Goal: Information Seeking & Learning: Learn about a topic

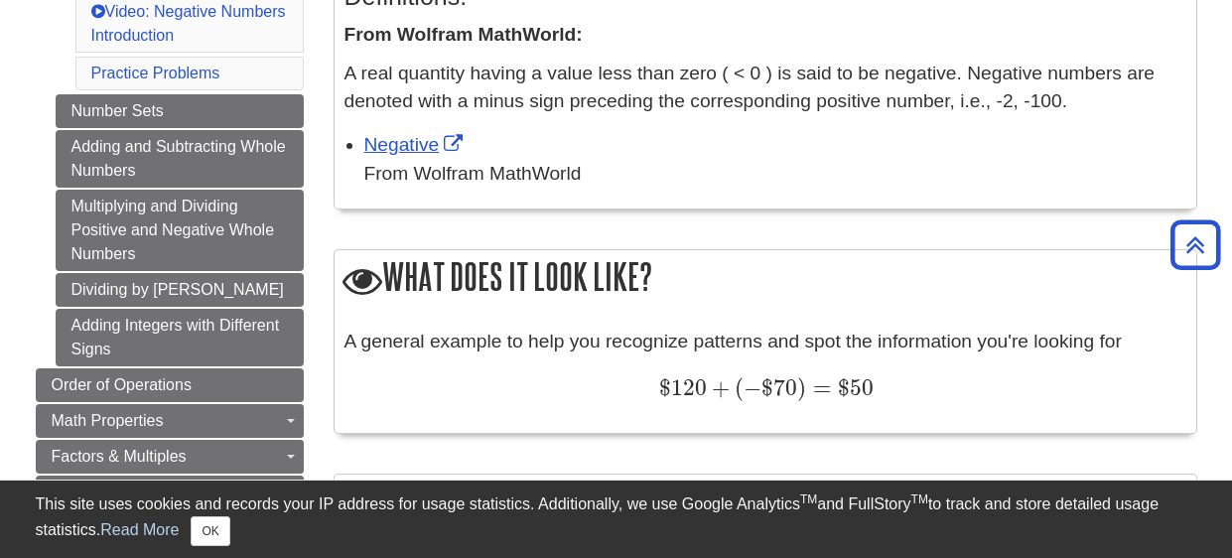
scroll to position [471, 0]
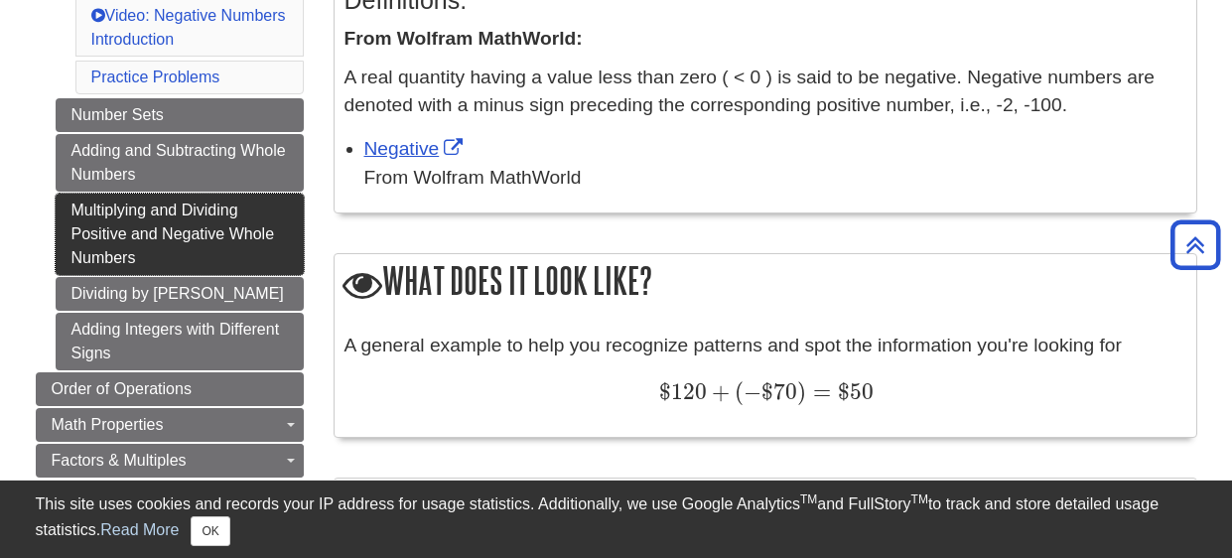
click at [160, 224] on link "Multiplying and Dividing Positive and Negative Whole Numbers" at bounding box center [180, 234] width 248 height 81
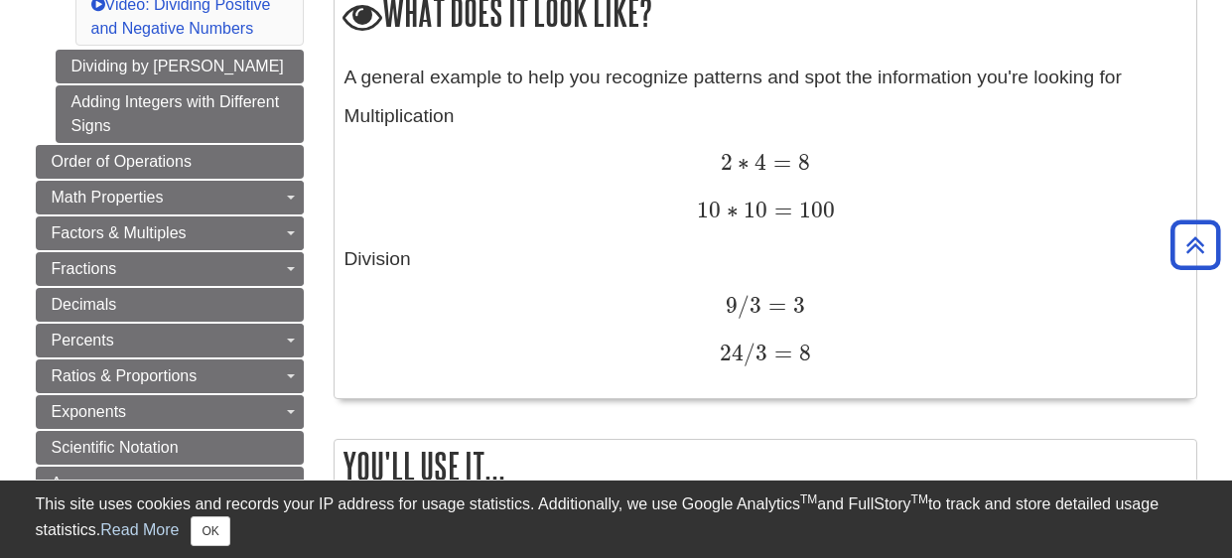
scroll to position [714, 0]
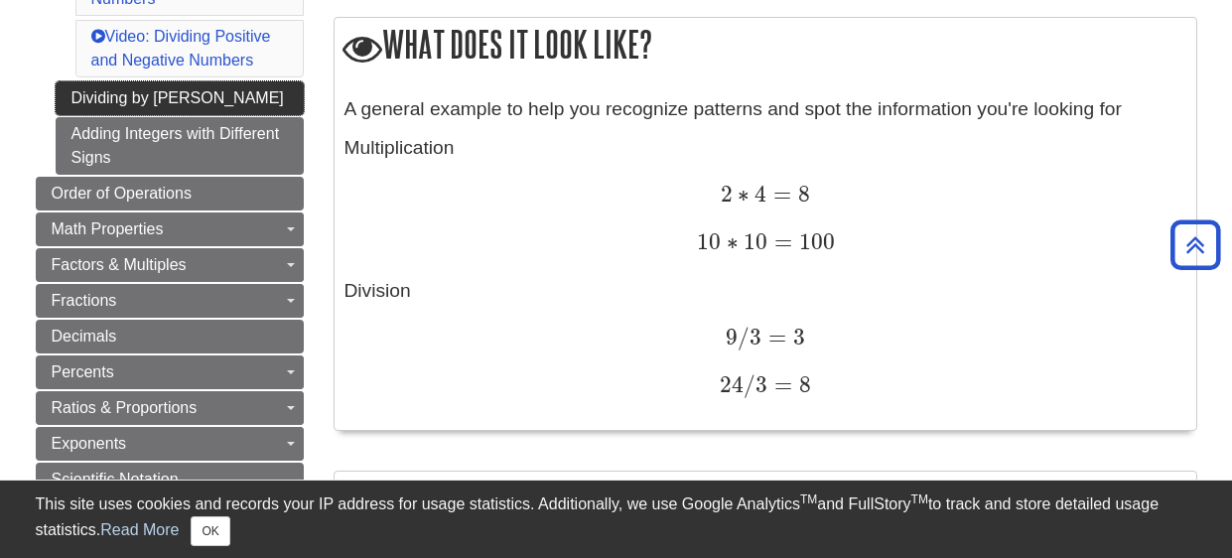
click at [182, 95] on link "Dividing by [PERSON_NAME]" at bounding box center [180, 98] width 248 height 34
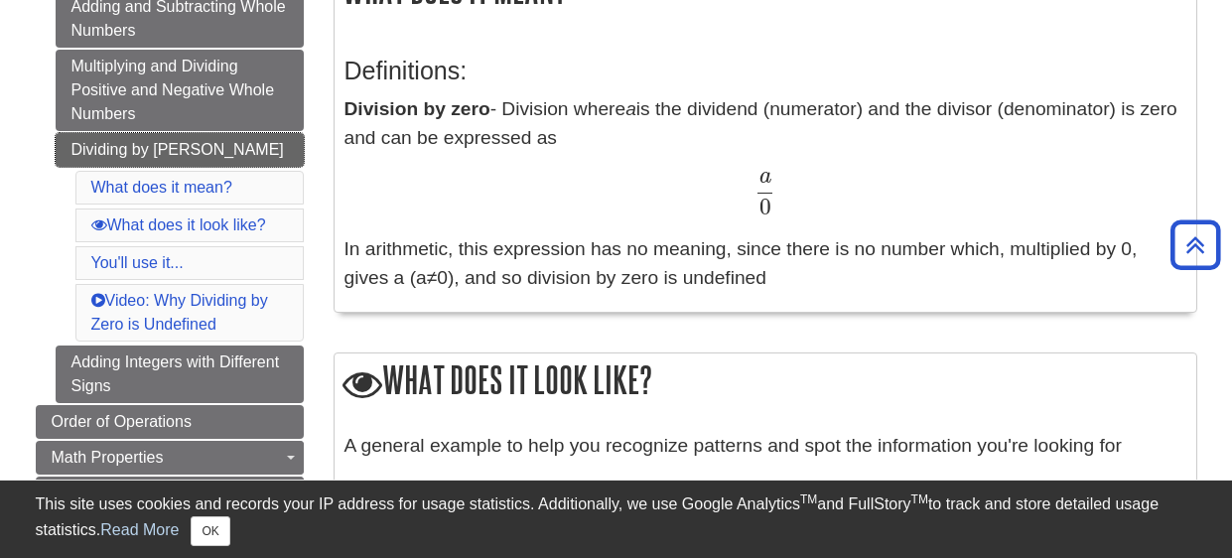
scroll to position [396, 0]
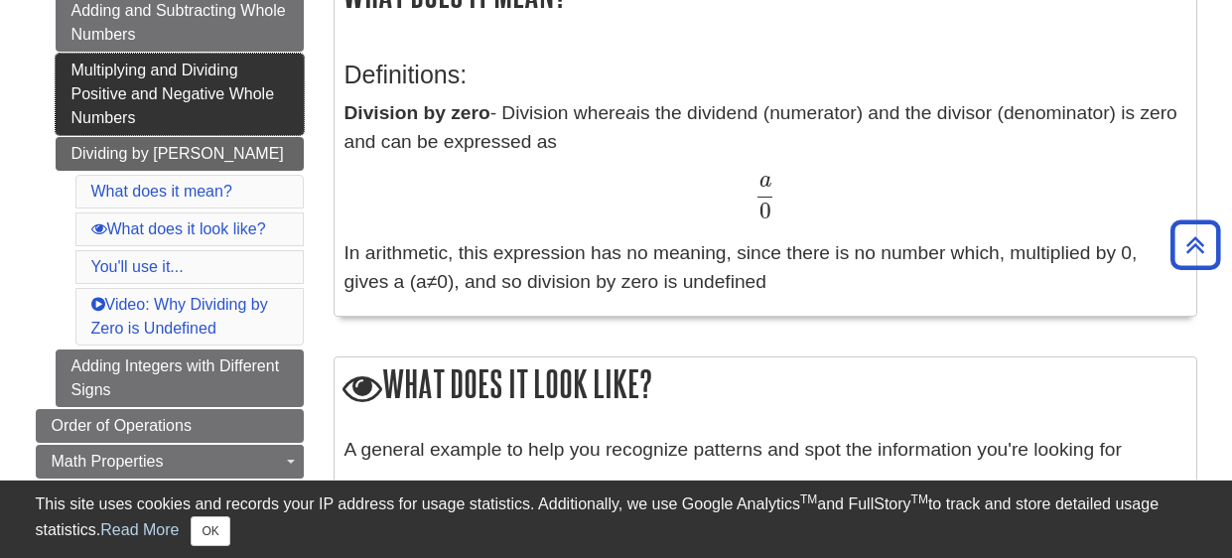
click at [174, 100] on link "Multiplying and Dividing Positive and Negative Whole Numbers" at bounding box center [180, 94] width 248 height 81
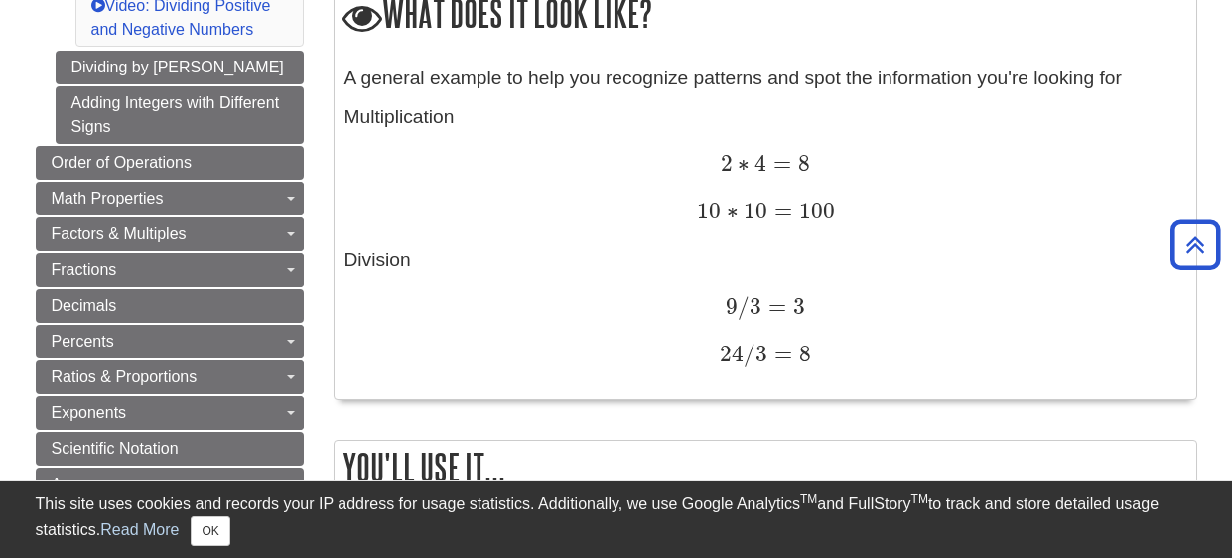
scroll to position [714, 0]
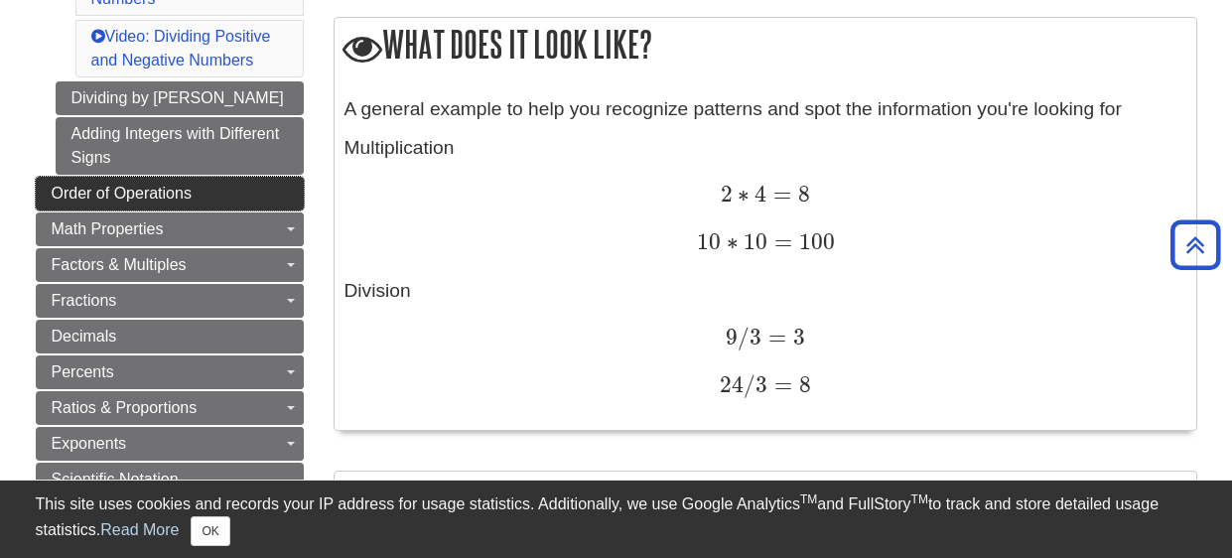
click at [175, 196] on span "Order of Operations" at bounding box center [122, 193] width 140 height 17
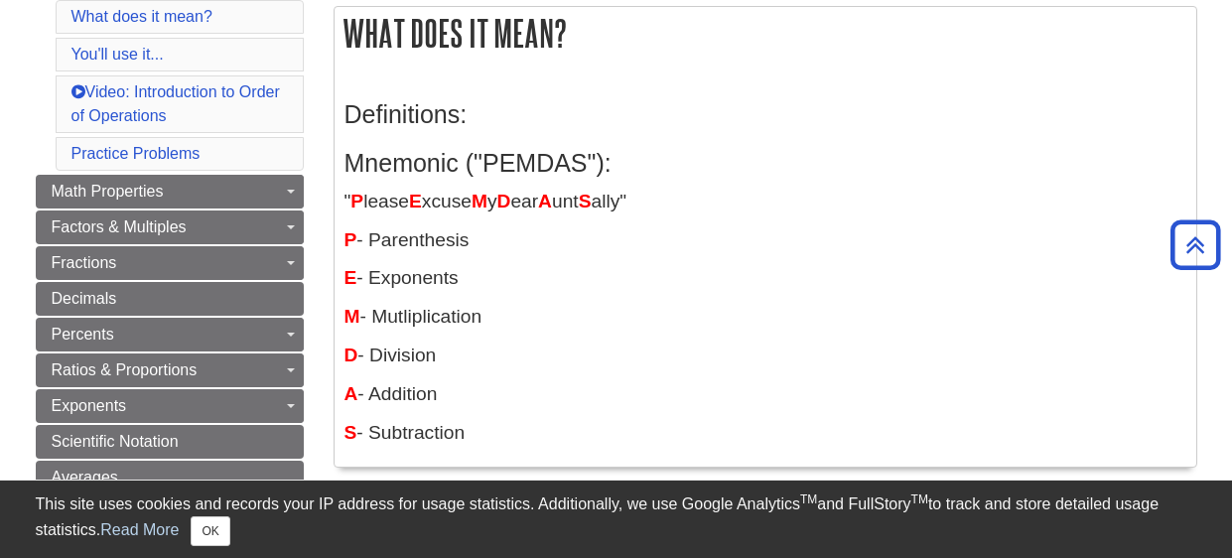
scroll to position [396, 0]
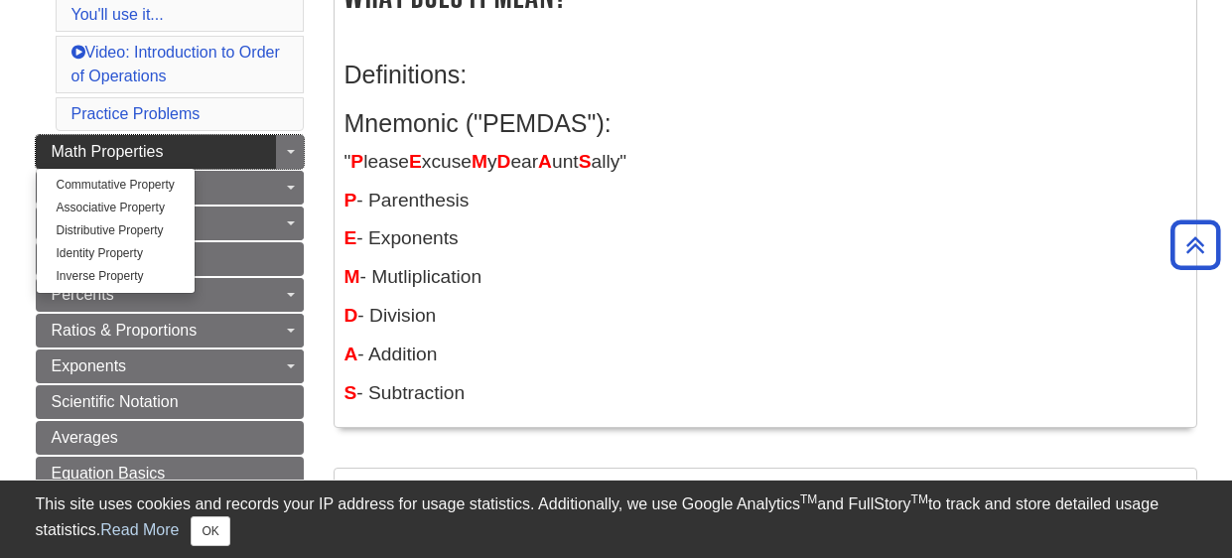
click at [235, 159] on link "Math Properties" at bounding box center [170, 152] width 268 height 34
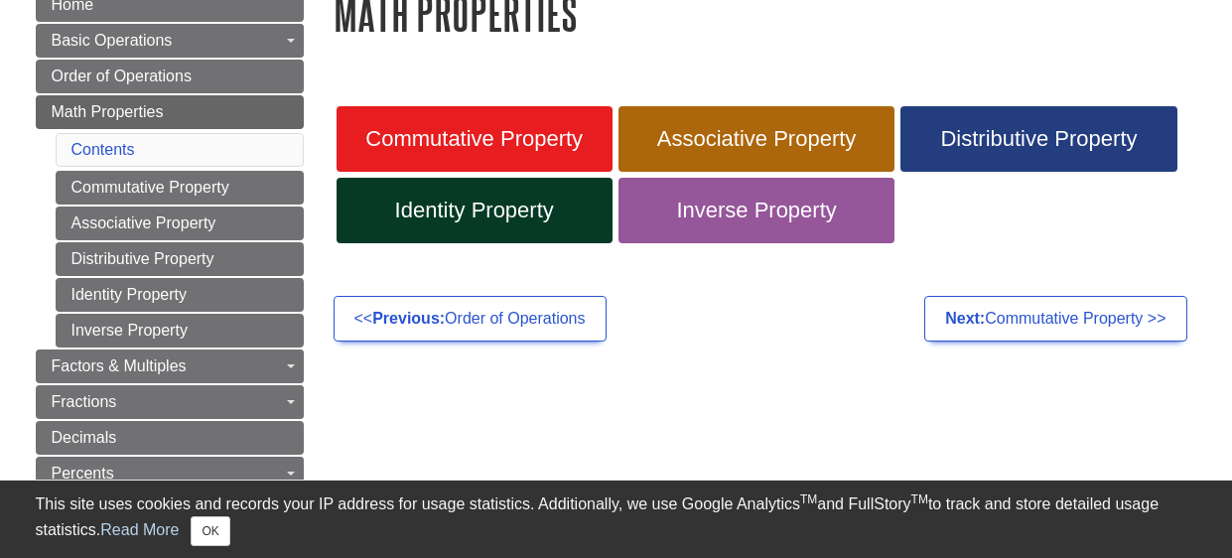
scroll to position [277, 0]
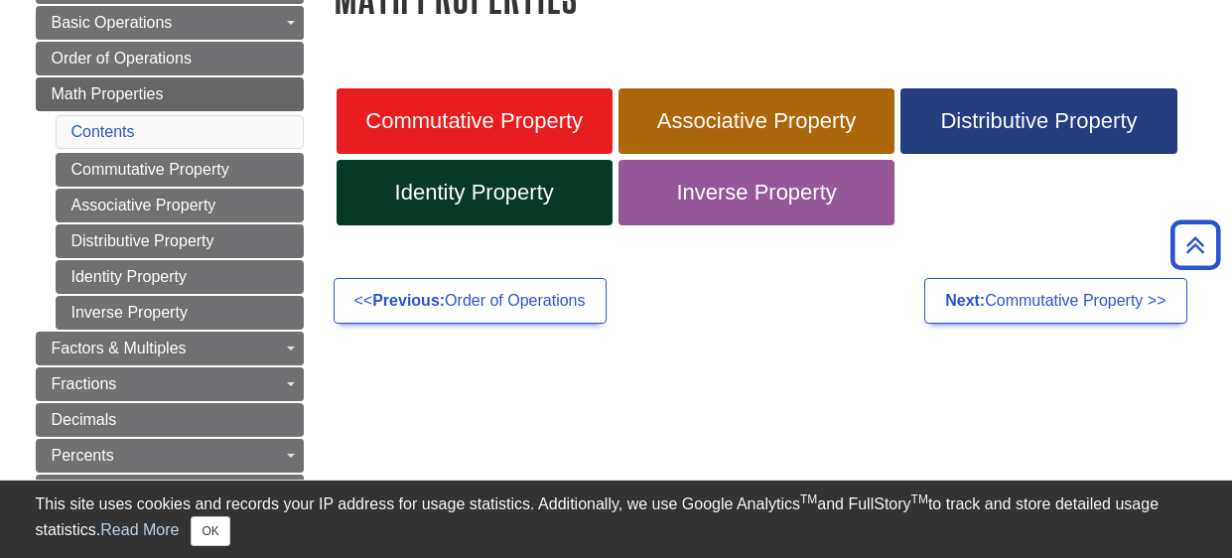
click at [684, 57] on div "Commutative Property Associative Property Distributive Property Identity Proper…" at bounding box center [766, 154] width 894 height 227
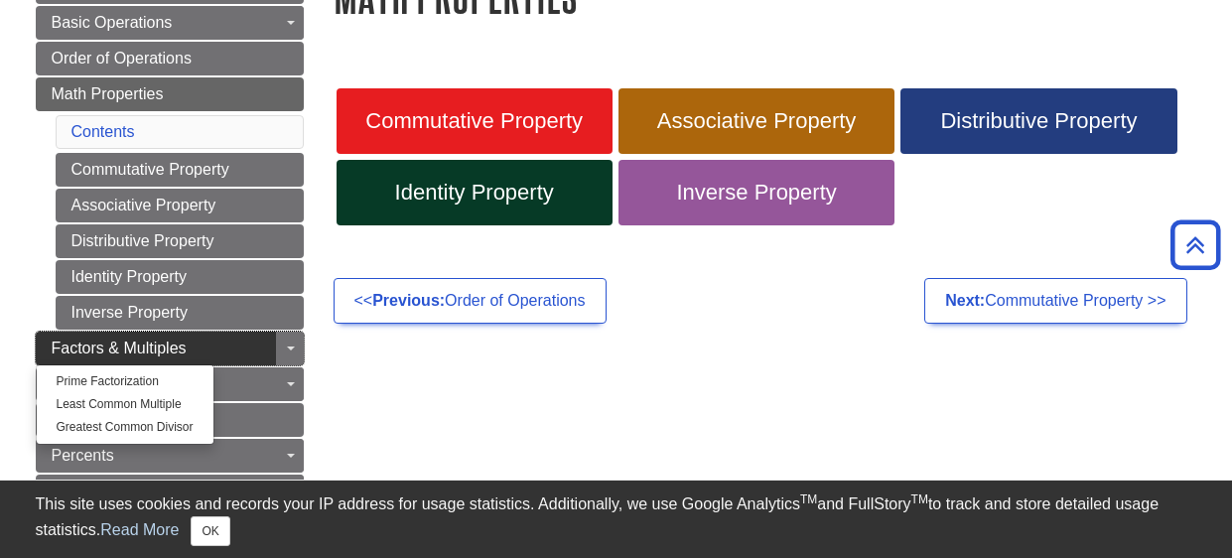
click at [123, 353] on span "Factors & Multiples" at bounding box center [119, 348] width 135 height 17
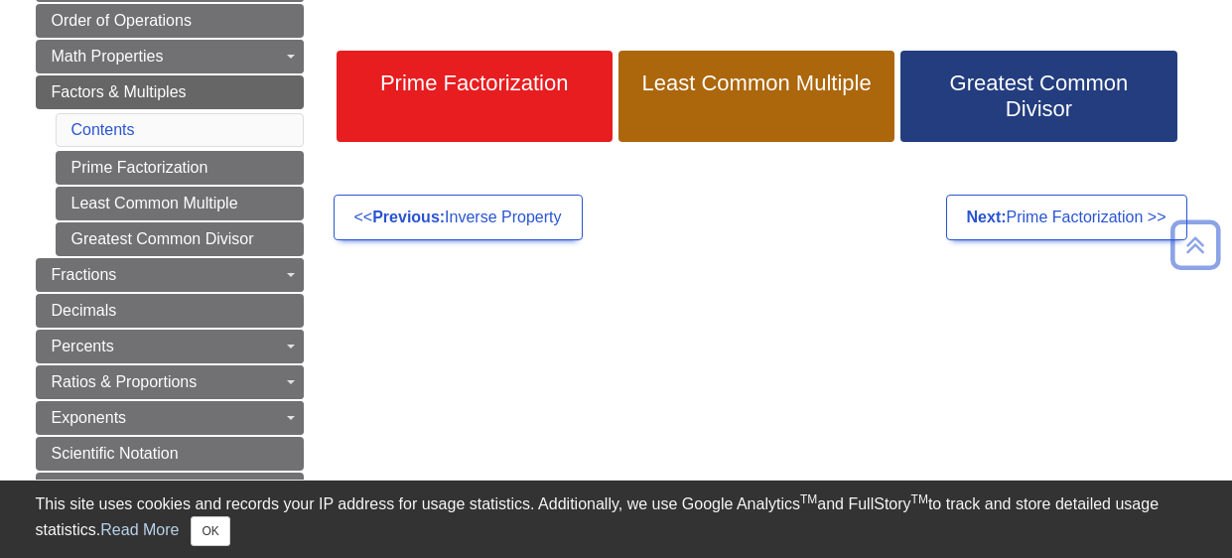
scroll to position [317, 0]
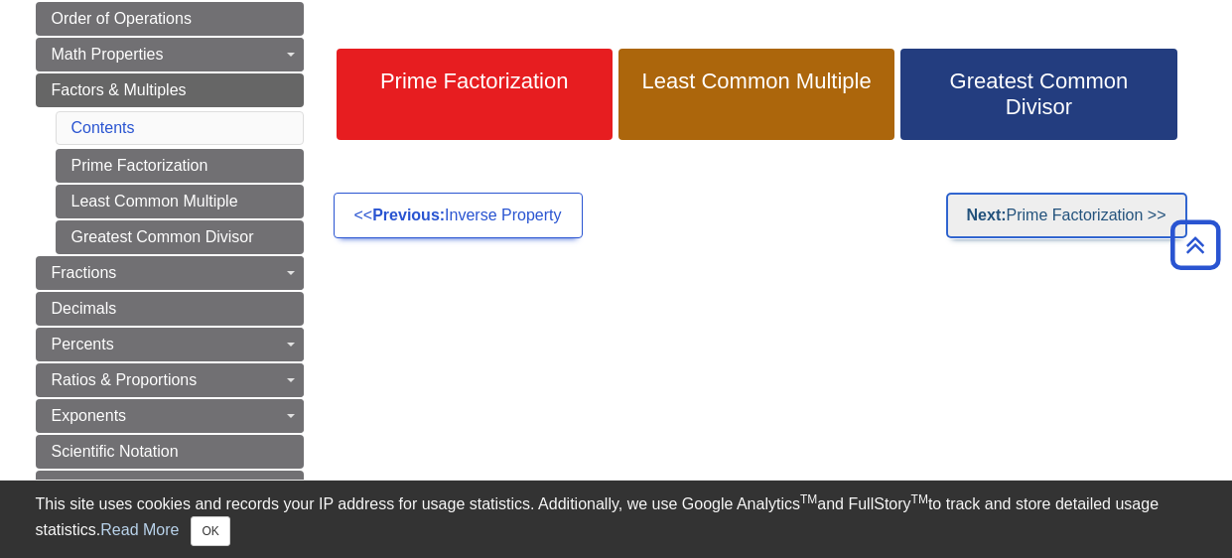
click at [1092, 227] on link "Next: Prime Factorization >>" at bounding box center [1066, 216] width 241 height 46
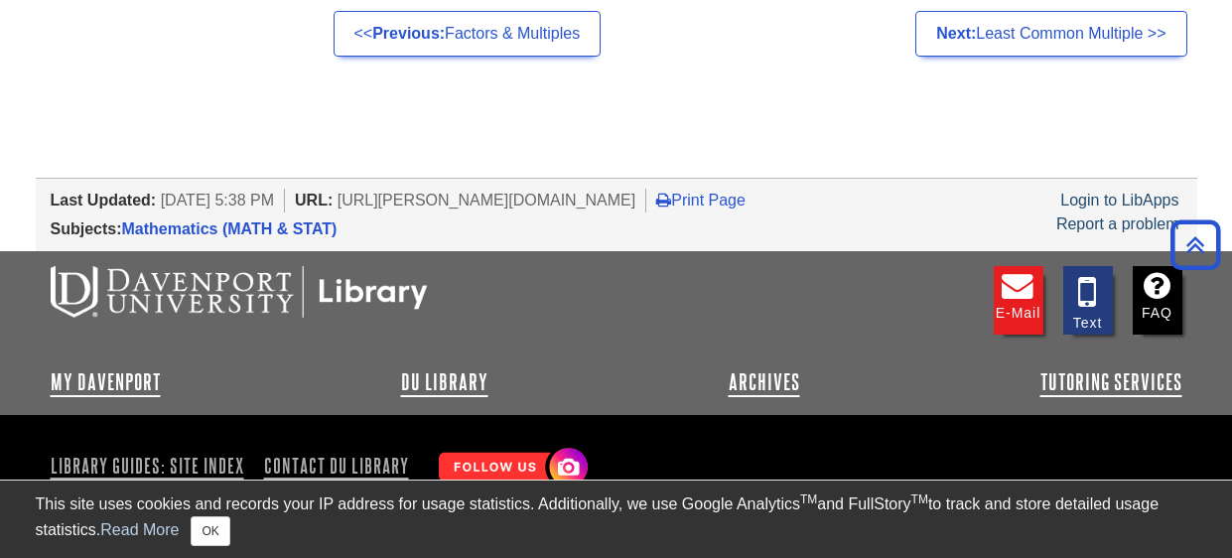
scroll to position [2267, 0]
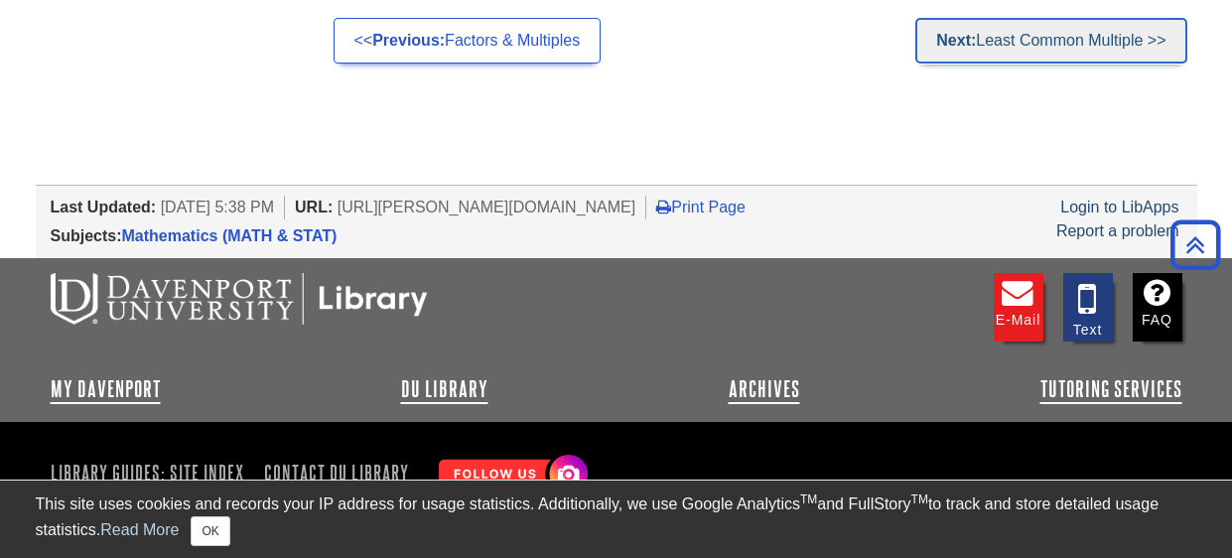
click at [1160, 38] on link "Next: Least Common Multiple >>" at bounding box center [1051, 41] width 271 height 46
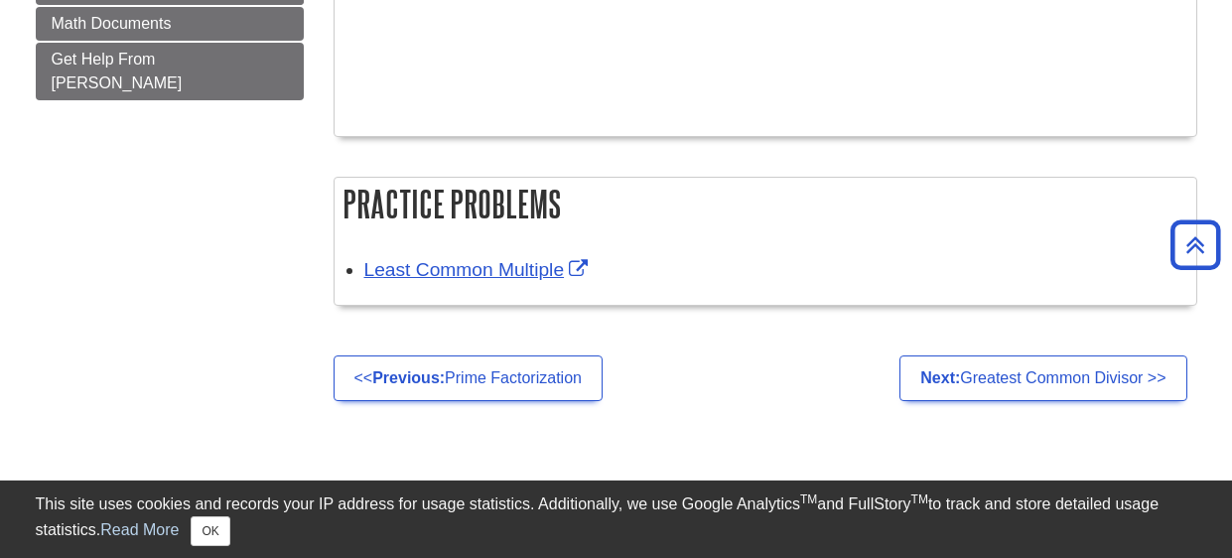
scroll to position [1564, 0]
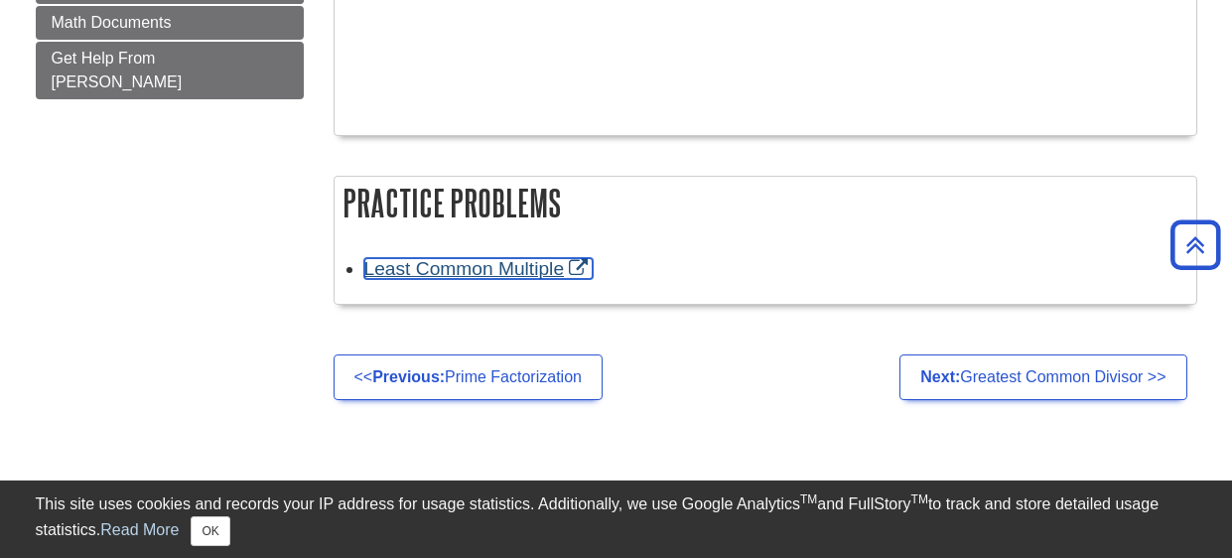
click at [579, 275] on link "Least Common Multiple" at bounding box center [478, 268] width 229 height 21
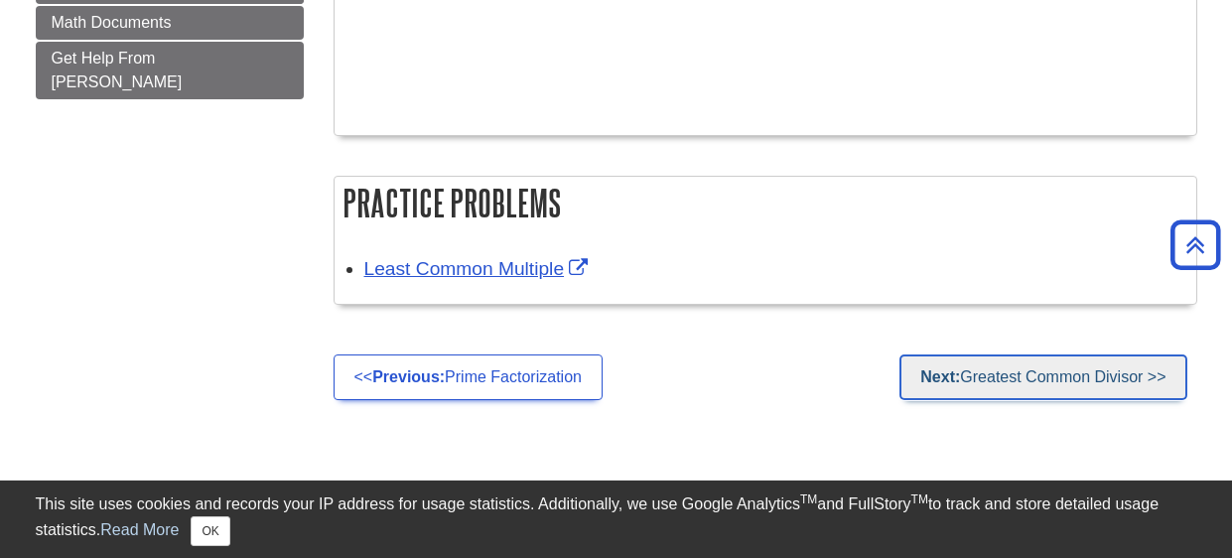
click at [1095, 380] on link "Next: Greatest Common Divisor >>" at bounding box center [1043, 377] width 287 height 46
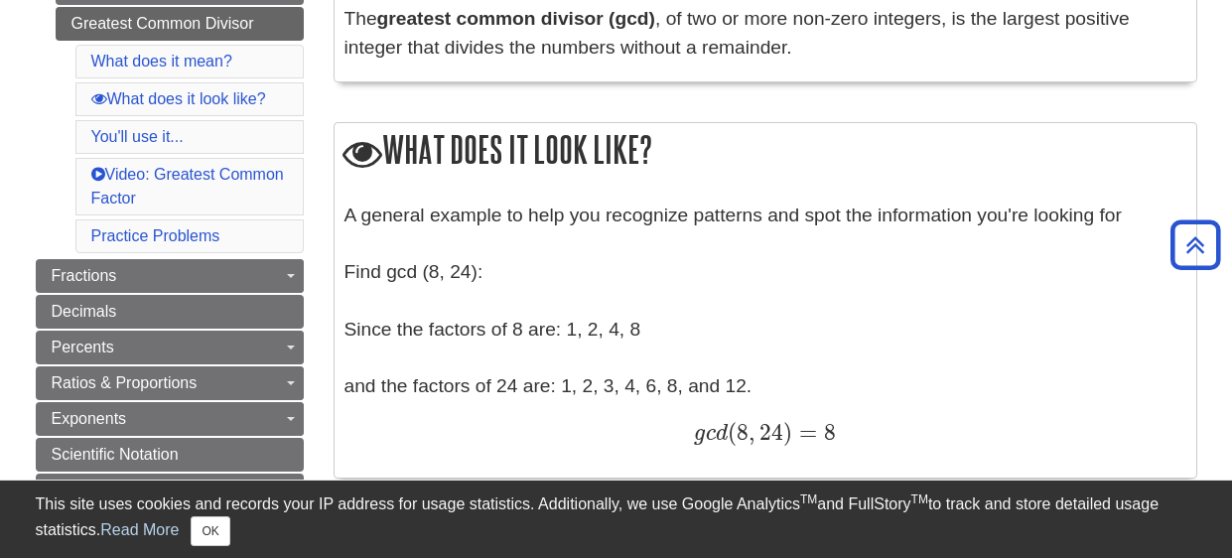
scroll to position [494, 0]
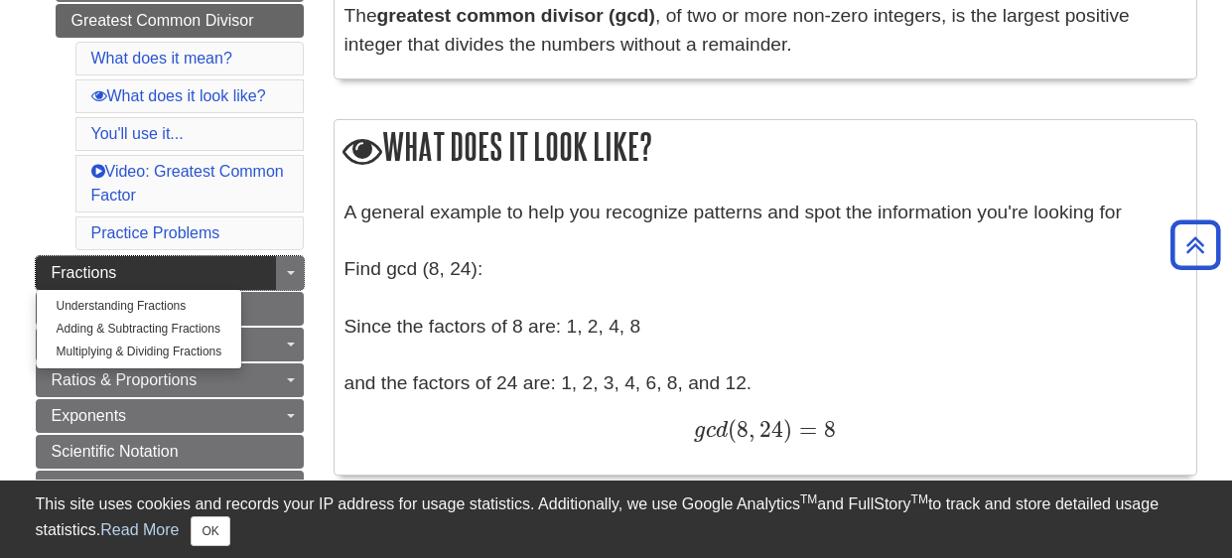
click at [68, 277] on span "Fractions" at bounding box center [85, 272] width 66 height 17
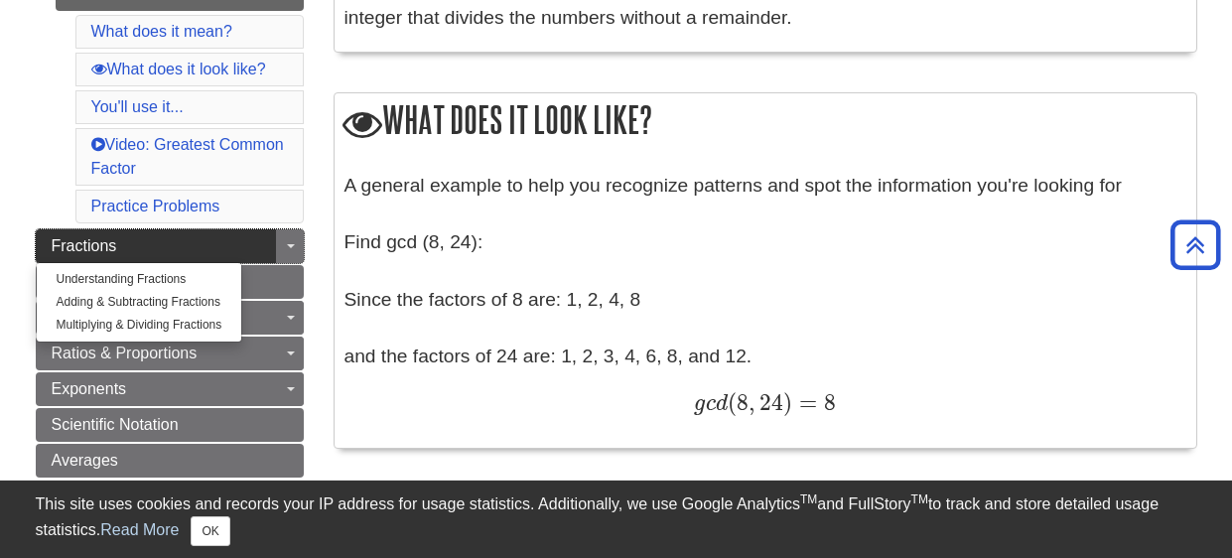
scroll to position [531, 0]
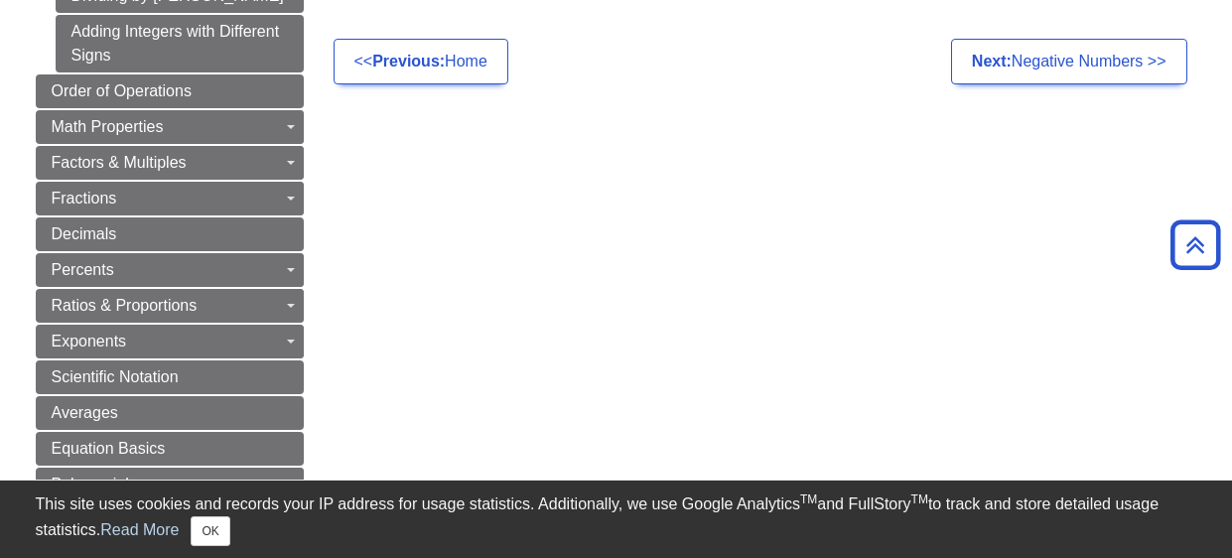
scroll to position [631, 0]
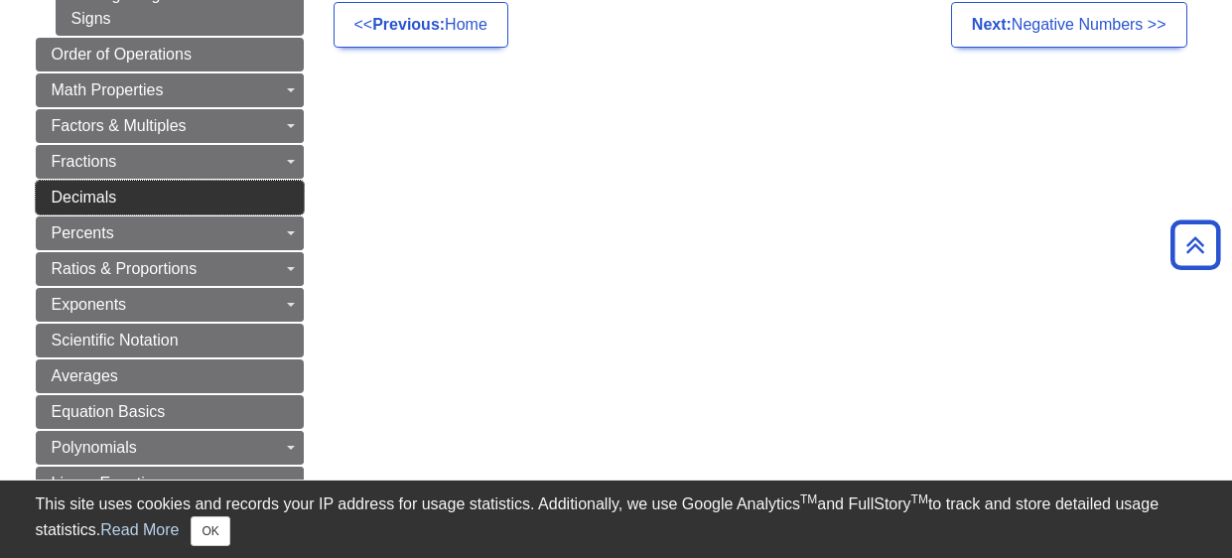
click at [64, 200] on span "Decimals" at bounding box center [85, 197] width 66 height 17
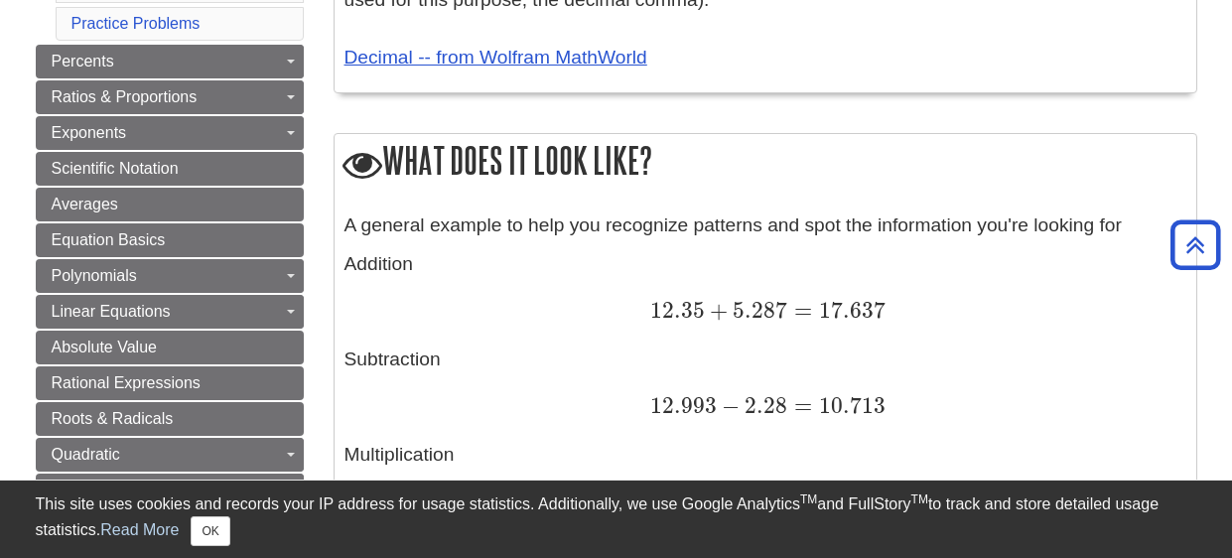
scroll to position [720, 0]
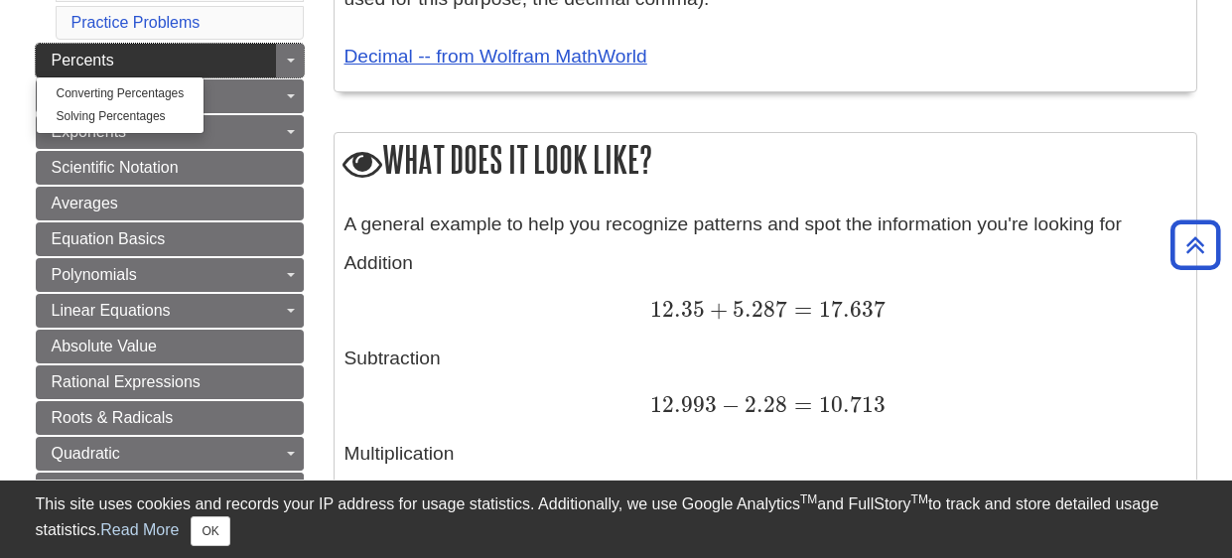
click at [65, 58] on span "Percents" at bounding box center [83, 60] width 63 height 17
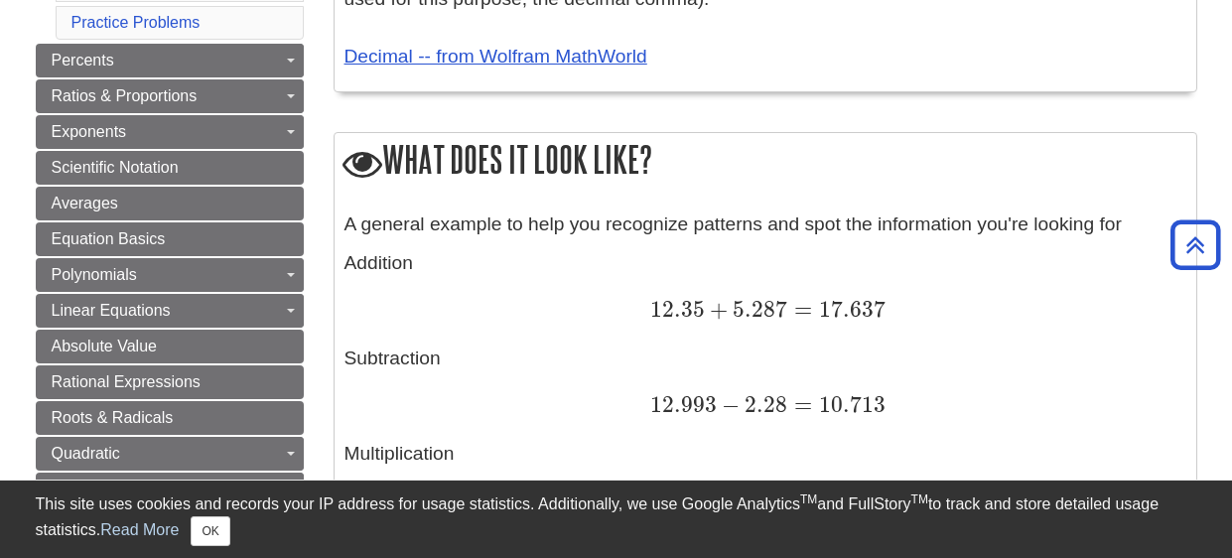
click at [1049, 412] on div "12.993 − 2.28 = 10.713 12.993 − 2.28 = 10.713" at bounding box center [766, 406] width 842 height 29
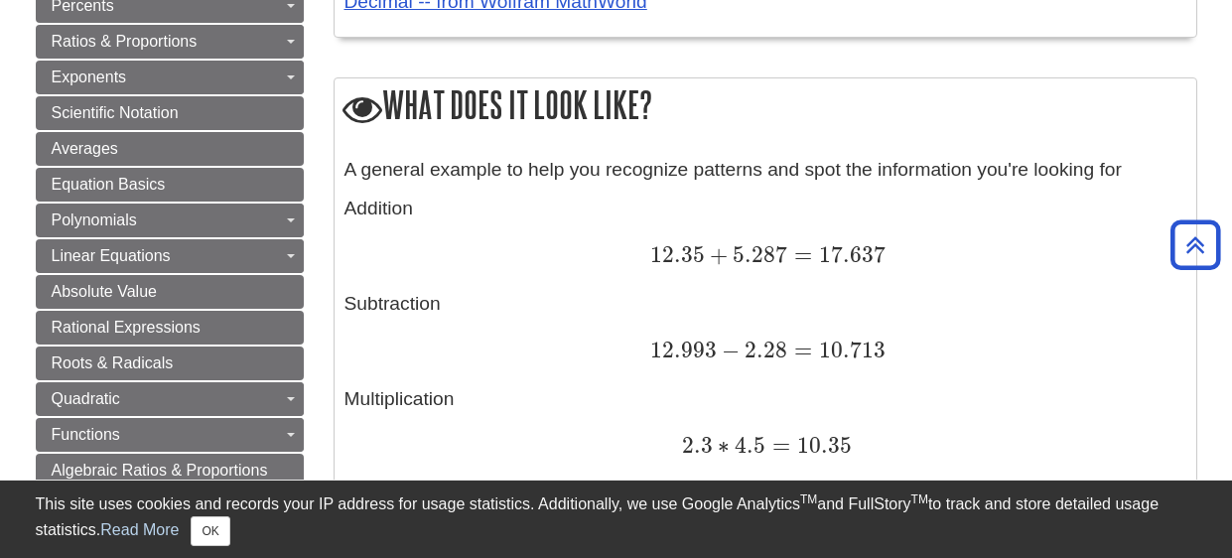
scroll to position [719, 0]
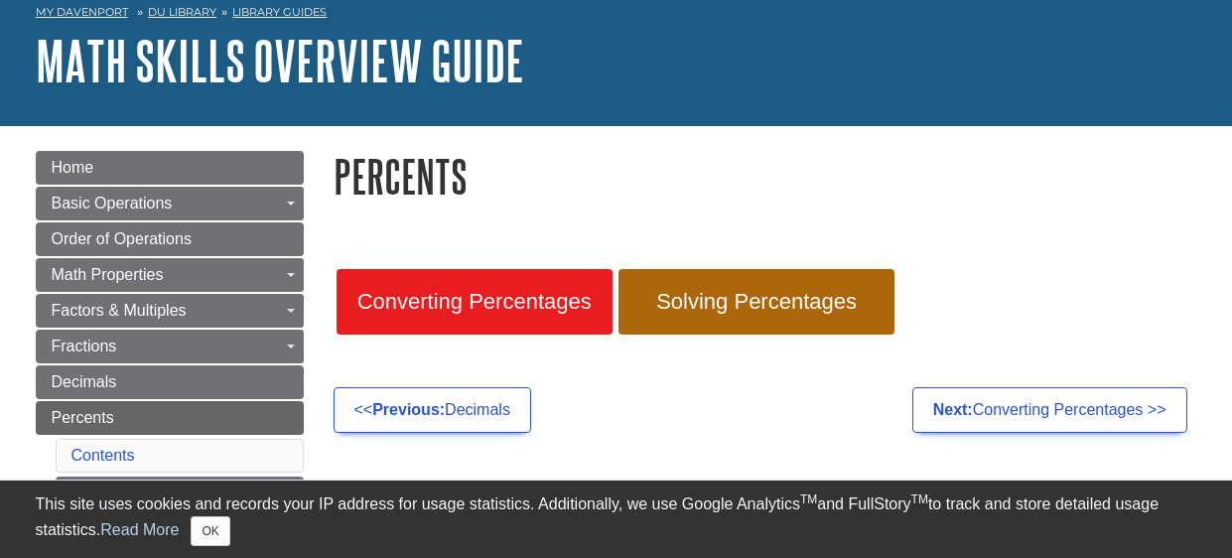
scroll to position [103, 0]
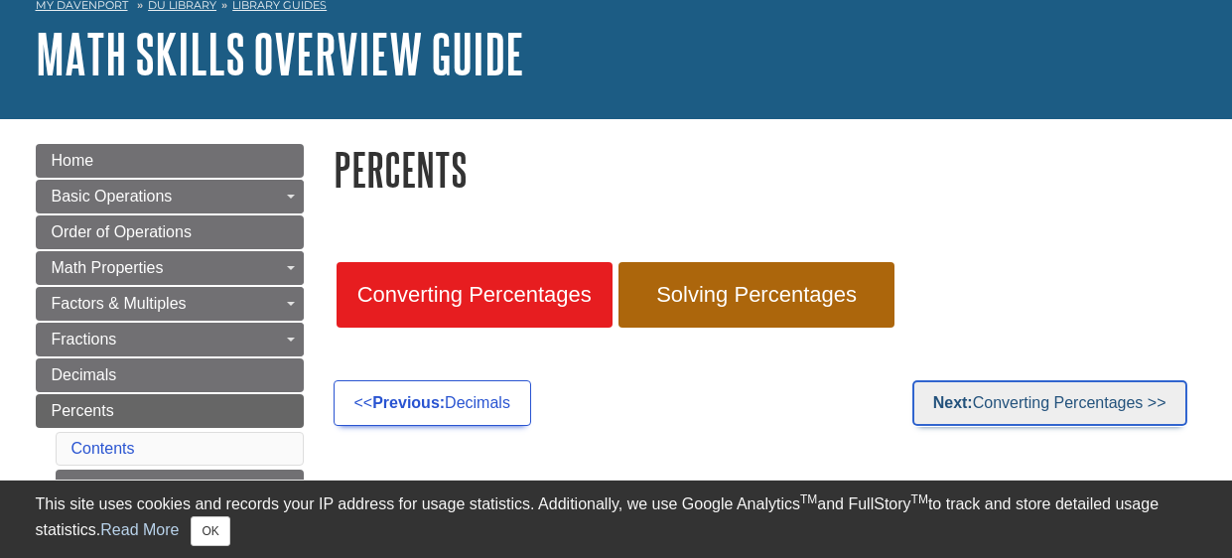
click at [1061, 408] on link "Next: Converting Percentages >>" at bounding box center [1050, 403] width 275 height 46
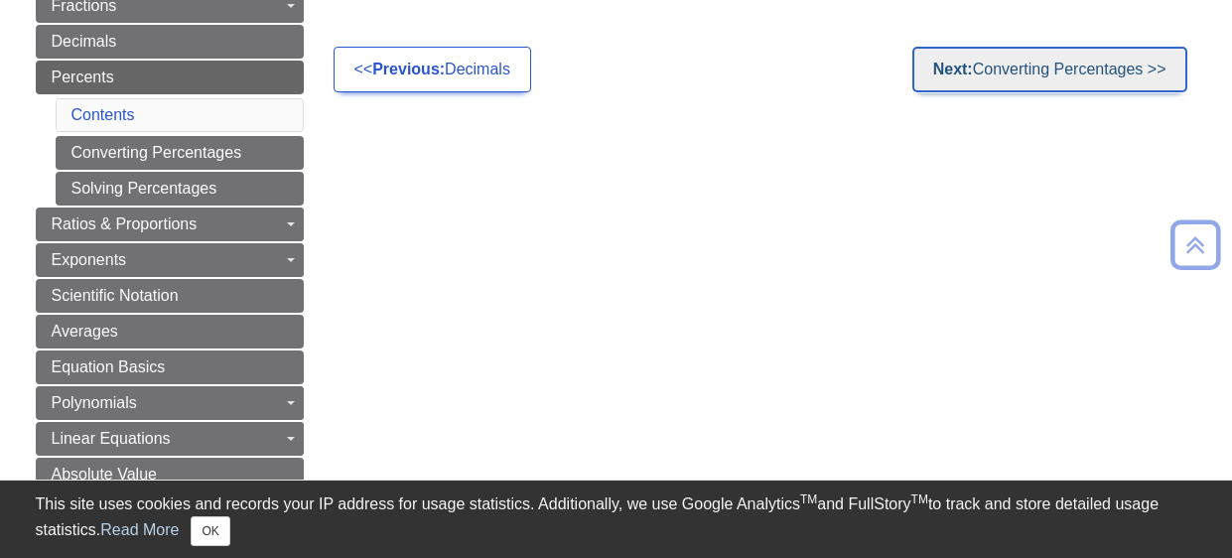
scroll to position [444, 0]
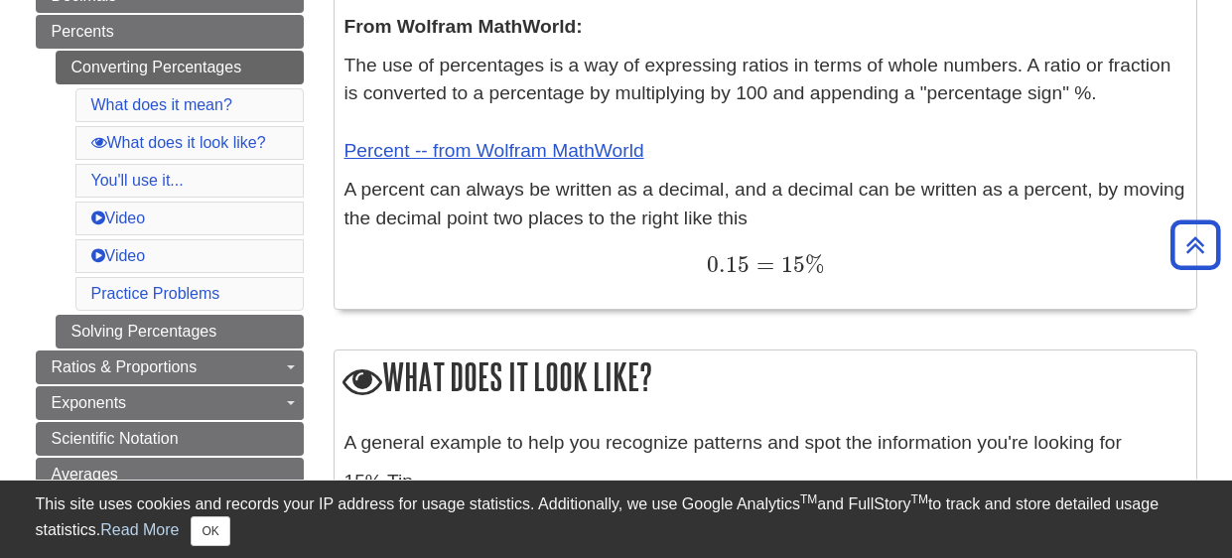
scroll to position [484, 0]
